Goal: Task Accomplishment & Management: Manage account settings

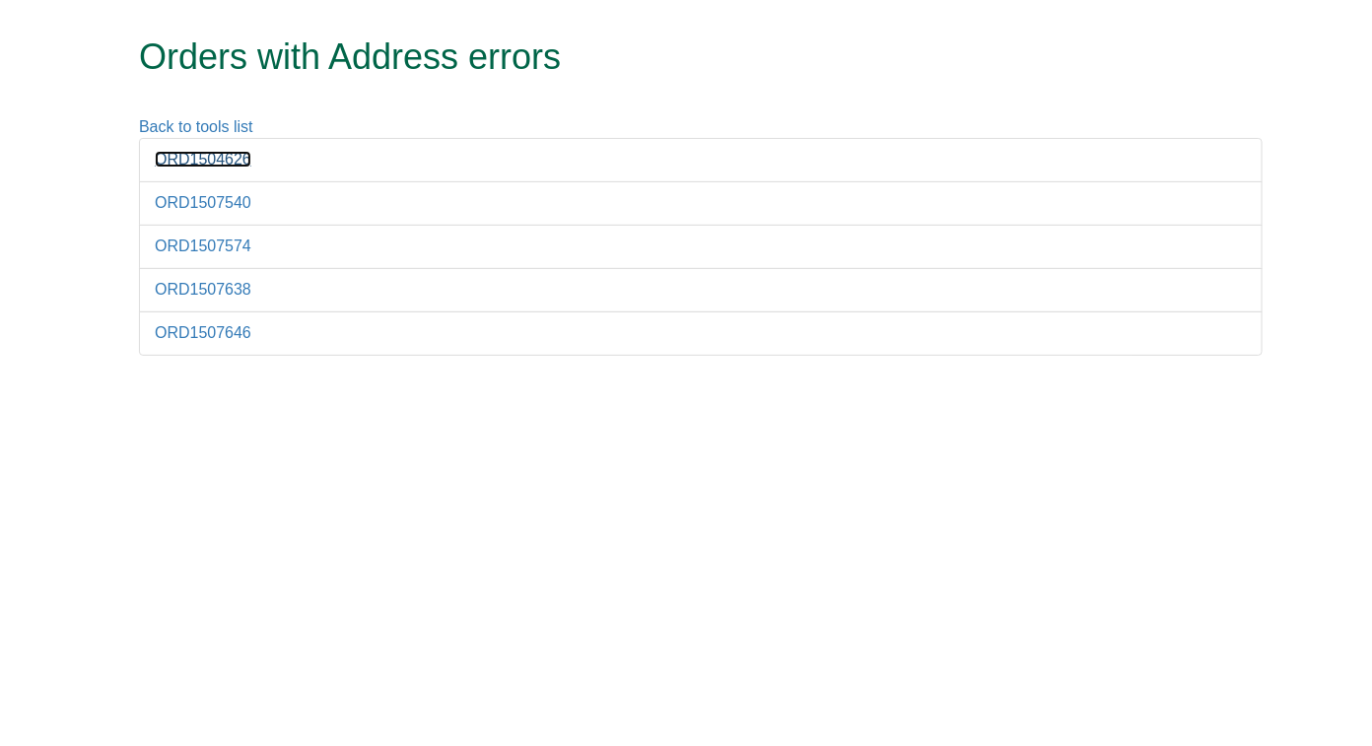
click at [223, 159] on link "ORD1504626" at bounding box center [203, 159] width 97 height 17
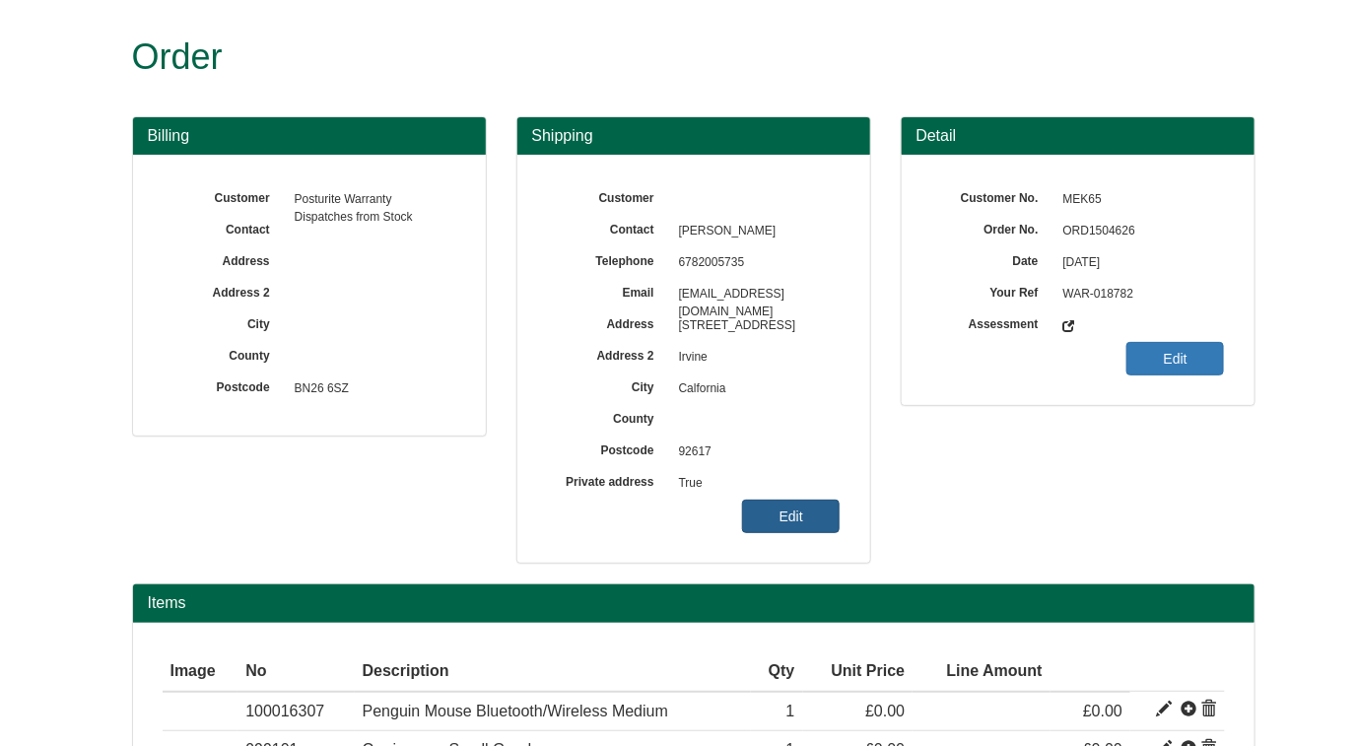
click at [787, 511] on link "Edit" at bounding box center [791, 517] width 98 height 34
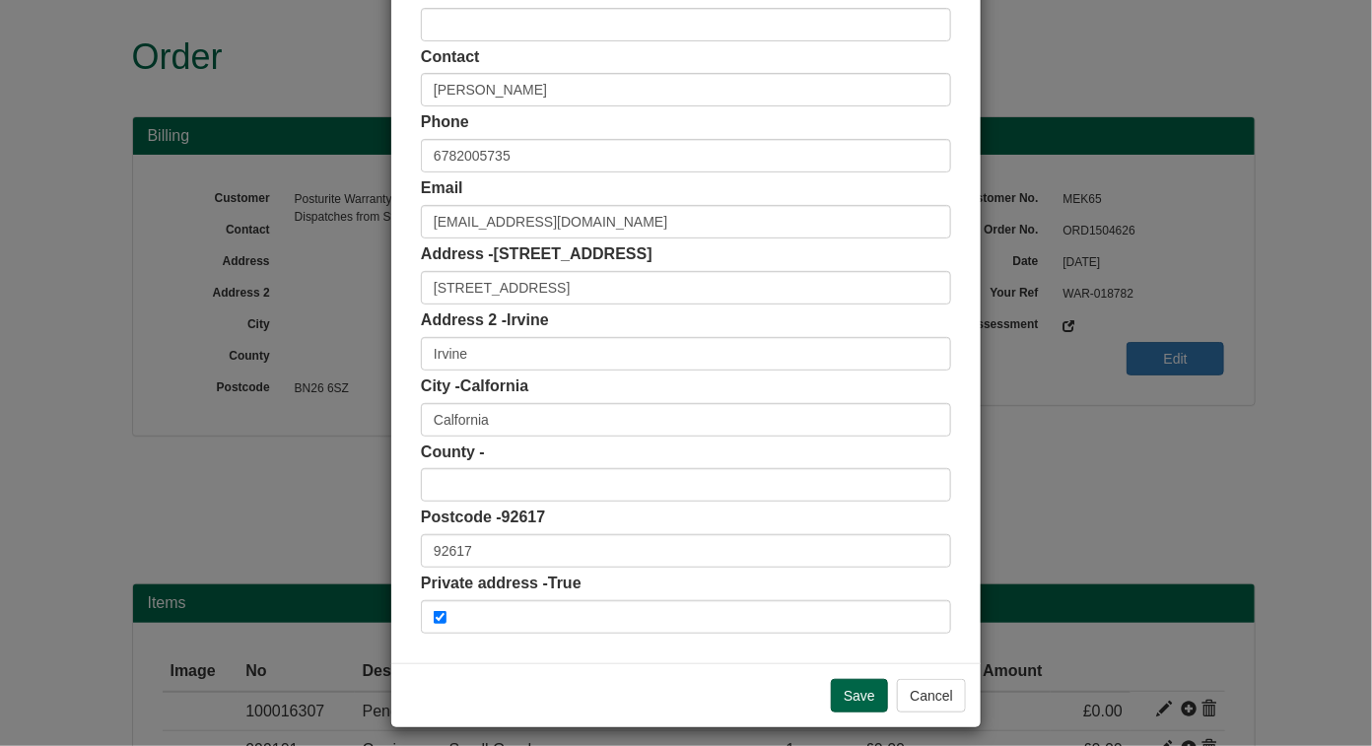
scroll to position [146, 0]
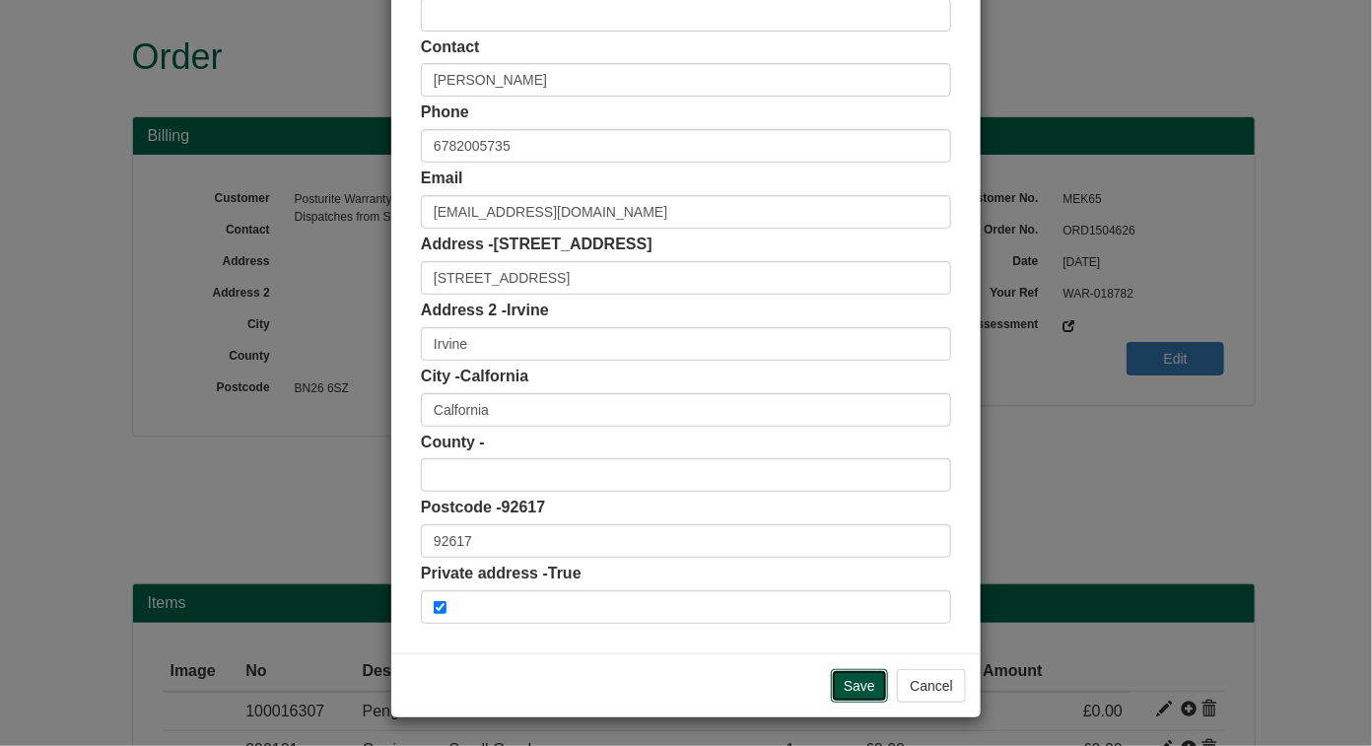
click at [859, 681] on input "Save" at bounding box center [859, 686] width 57 height 34
